Goal: Task Accomplishment & Management: Use online tool/utility

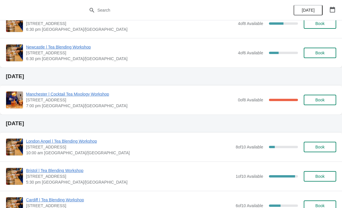
scroll to position [179, 0]
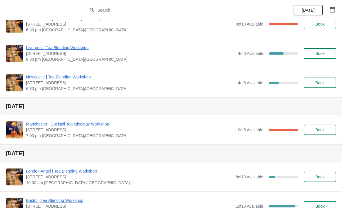
click at [330, 12] on icon "button" at bounding box center [333, 10] width 6 height 6
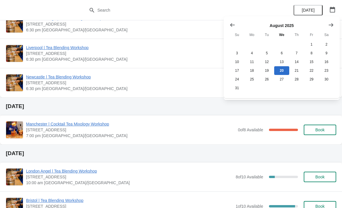
click at [284, 27] on div at bounding box center [282, 25] width 104 height 6
click at [333, 13] on button "button" at bounding box center [332, 9] width 10 height 10
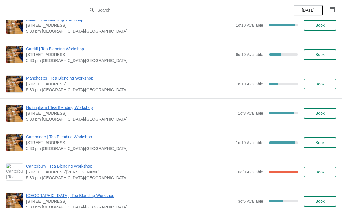
scroll to position [360, 0]
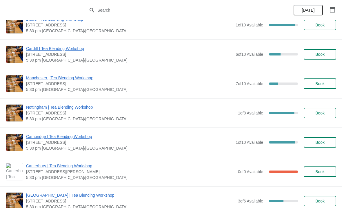
click at [329, 11] on button "button" at bounding box center [332, 9] width 10 height 10
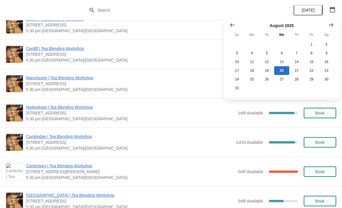
click at [331, 23] on icon "Show next month, September 2025" at bounding box center [331, 25] width 6 height 6
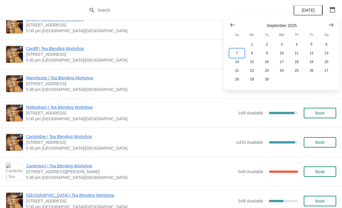
click at [235, 53] on button "7" at bounding box center [237, 53] width 15 height 9
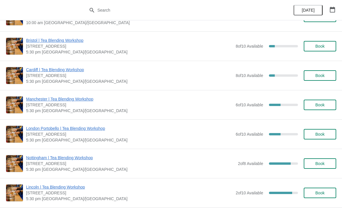
scroll to position [82, 0]
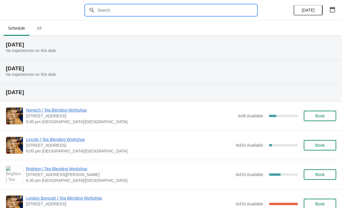
click at [206, 5] on input "text" at bounding box center [176, 10] width 159 height 10
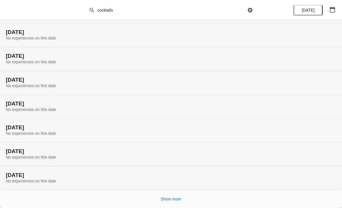
scroll to position [36, 0]
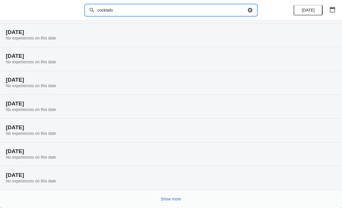
type input "cocktails"
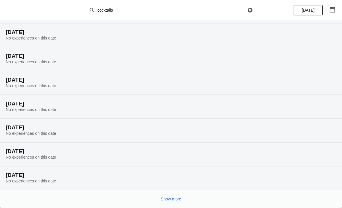
click at [329, 8] on button "button" at bounding box center [332, 9] width 10 height 10
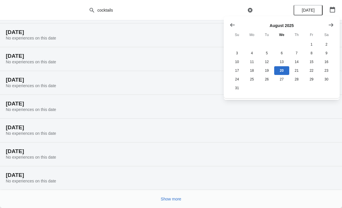
click at [333, 24] on icon "Show next month, September 2025" at bounding box center [331, 24] width 5 height 3
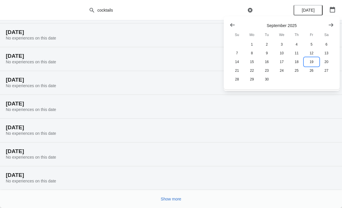
click at [312, 62] on button "19" at bounding box center [311, 61] width 15 height 9
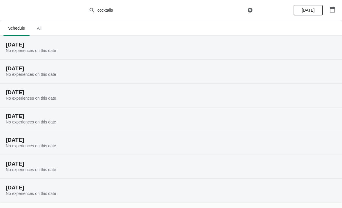
click at [250, 10] on icon "button" at bounding box center [250, 10] width 6 height 6
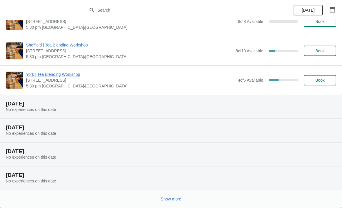
scroll to position [469, 0]
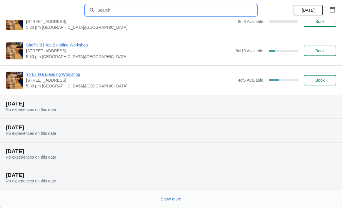
click at [181, 200] on span "Show more" at bounding box center [171, 198] width 21 height 5
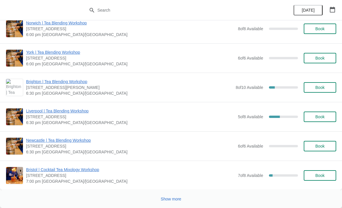
scroll to position [1419, 0]
click at [176, 195] on button "Show more" at bounding box center [171, 198] width 25 height 10
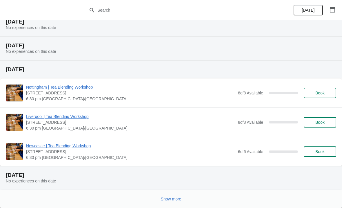
scroll to position [2065, 0]
click at [176, 196] on span "Show more" at bounding box center [171, 198] width 21 height 5
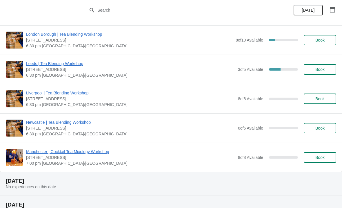
scroll to position [2939, 0]
click at [311, 159] on button "Book" at bounding box center [320, 157] width 32 height 10
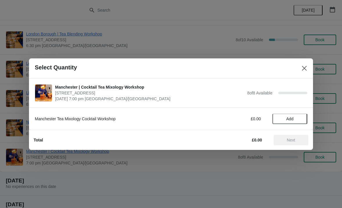
click at [290, 119] on span "Add" at bounding box center [289, 118] width 7 height 5
click at [308, 72] on button "Close" at bounding box center [304, 68] width 10 height 10
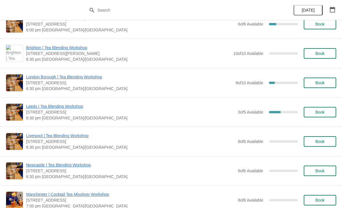
scroll to position [2897, 0]
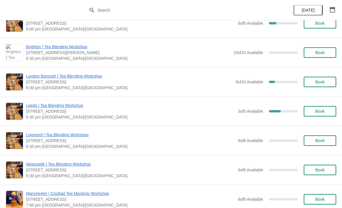
click at [318, 171] on span "Book" at bounding box center [319, 169] width 9 height 5
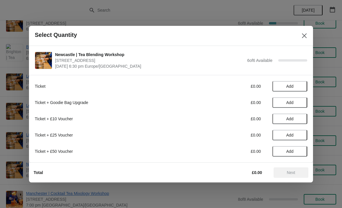
click at [291, 87] on span "Add" at bounding box center [289, 86] width 7 height 5
click at [277, 85] on icon at bounding box center [280, 86] width 6 height 6
click at [302, 36] on icon "Close" at bounding box center [304, 36] width 6 height 6
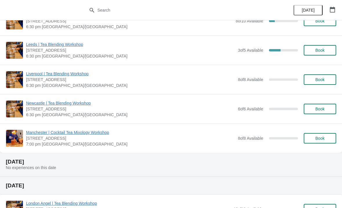
scroll to position [2958, 0]
